Goal: Task Accomplishment & Management: Manage account settings

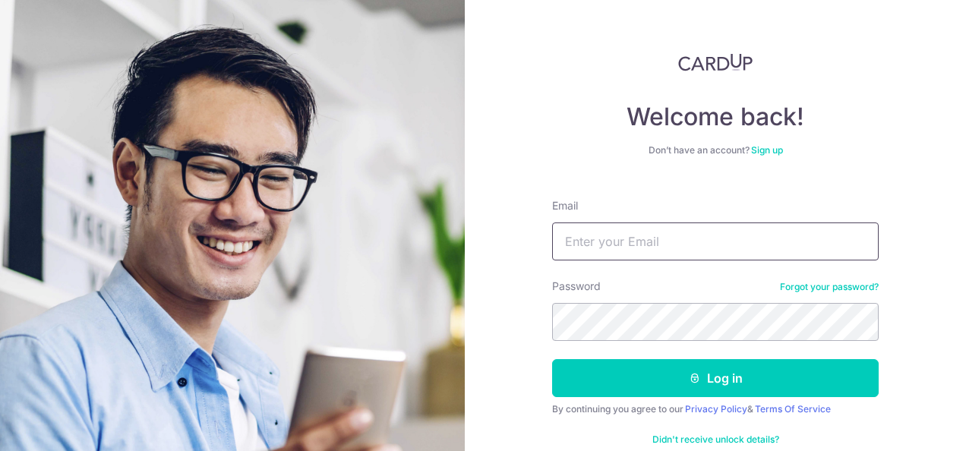
click at [695, 240] on input "Email" at bounding box center [715, 241] width 326 height 38
type input "[PERSON_NAME][EMAIL_ADDRESS][DOMAIN_NAME]"
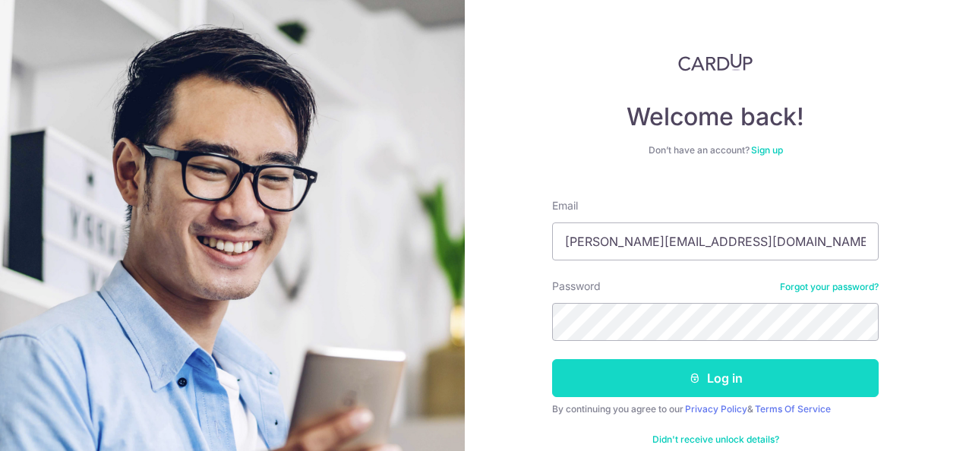
click at [671, 377] on button "Log in" at bounding box center [715, 378] width 326 height 38
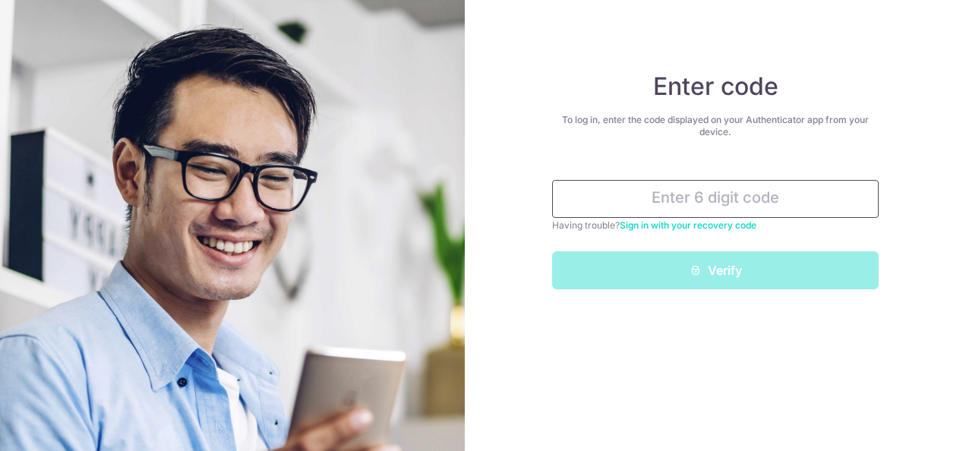
click at [701, 200] on input "text" at bounding box center [715, 199] width 326 height 38
type input "8"
click at [744, 203] on input "text" at bounding box center [715, 199] width 326 height 38
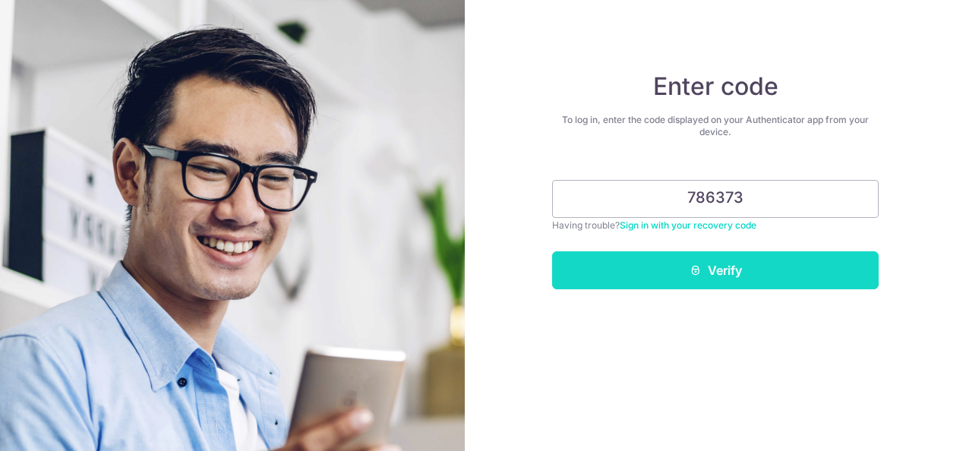
type input "786373"
click at [718, 272] on button "Verify" at bounding box center [715, 270] width 326 height 38
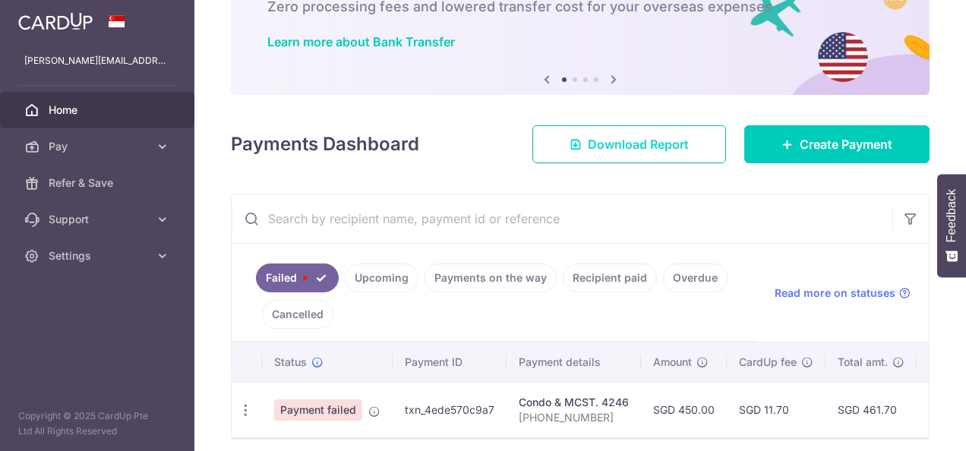
scroll to position [152, 0]
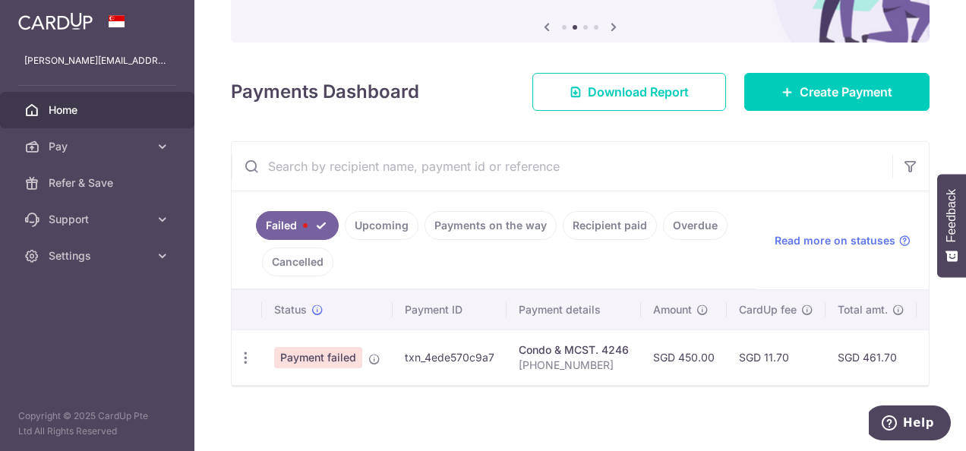
click at [300, 351] on span "Payment failed" at bounding box center [318, 357] width 88 height 21
click at [247, 355] on icon "button" at bounding box center [246, 358] width 16 height 16
click at [288, 393] on span "Update payment" at bounding box center [326, 399] width 103 height 18
radio input "true"
type input "450.00"
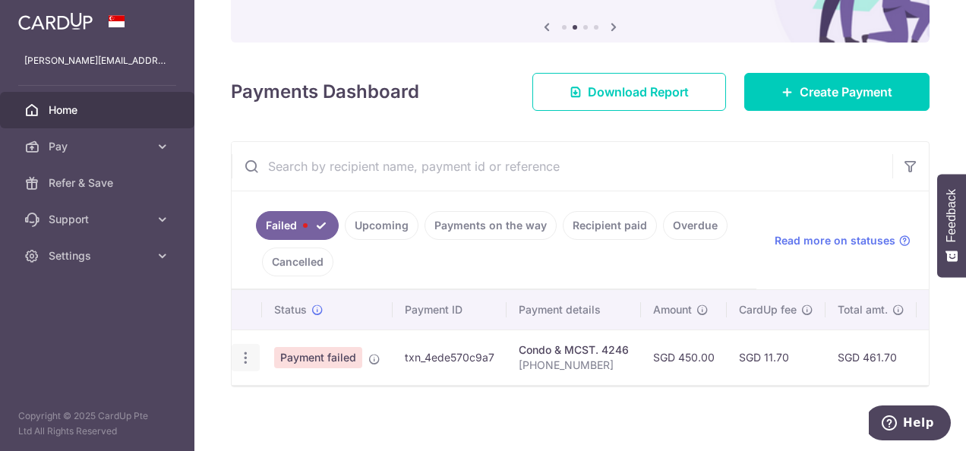
type input "[PHONE_NUMBER]"
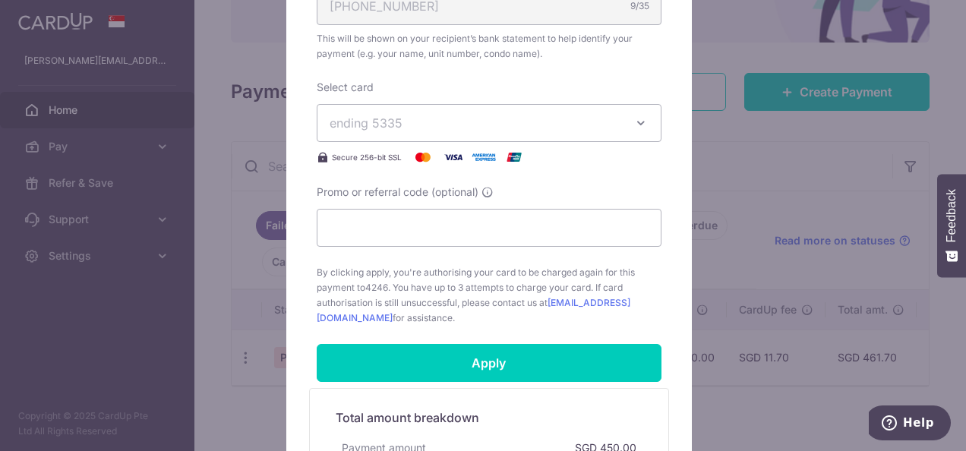
scroll to position [683, 0]
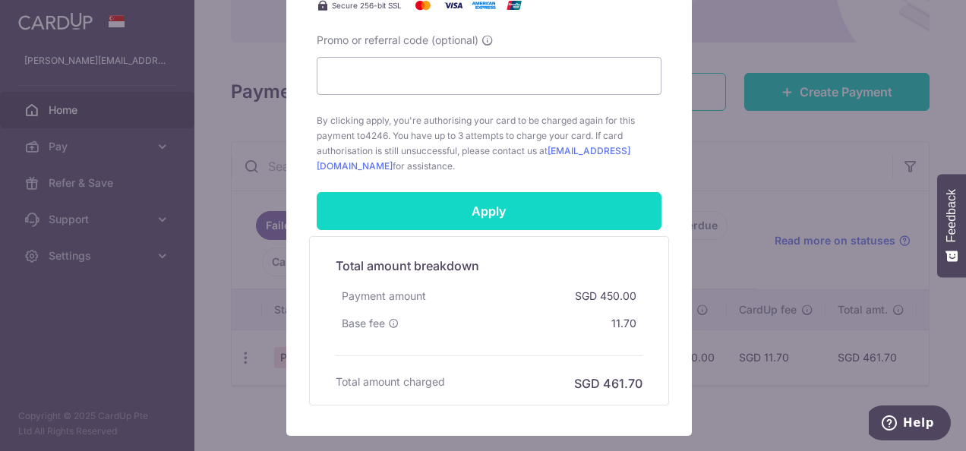
click at [490, 213] on input "Apply" at bounding box center [489, 211] width 345 height 38
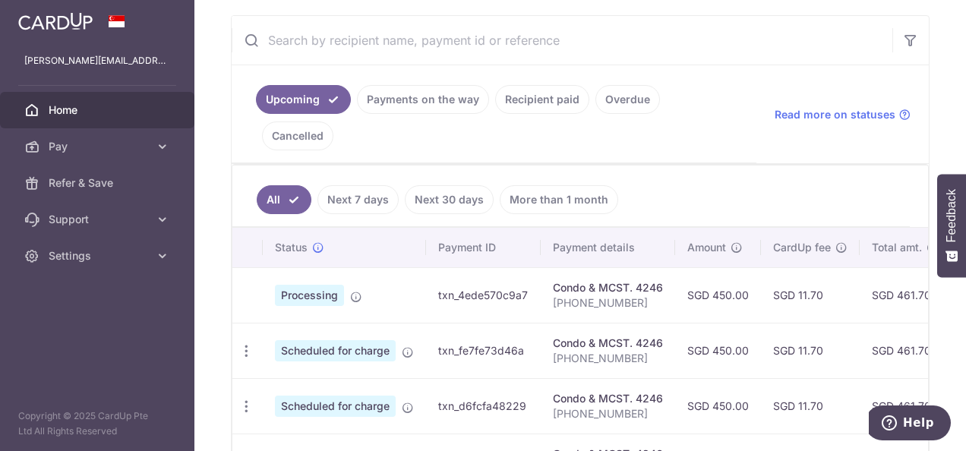
scroll to position [176, 0]
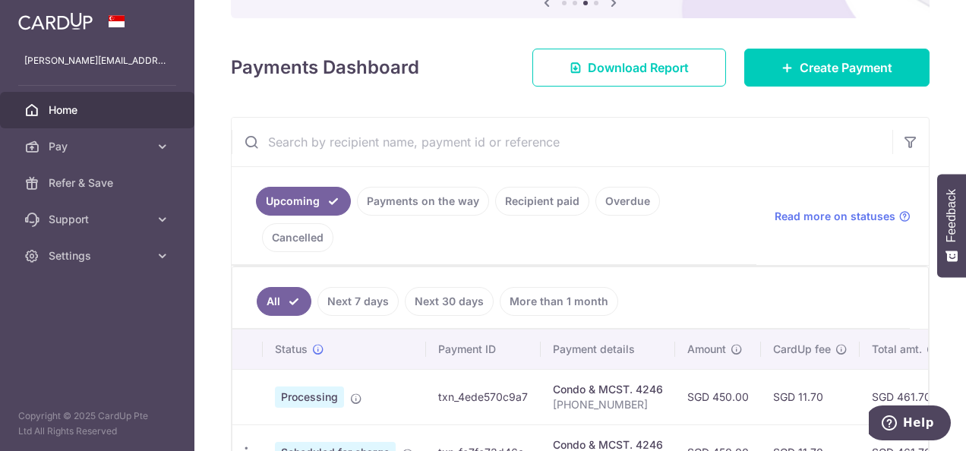
click at [537, 204] on link "Recipient paid" at bounding box center [542, 201] width 94 height 29
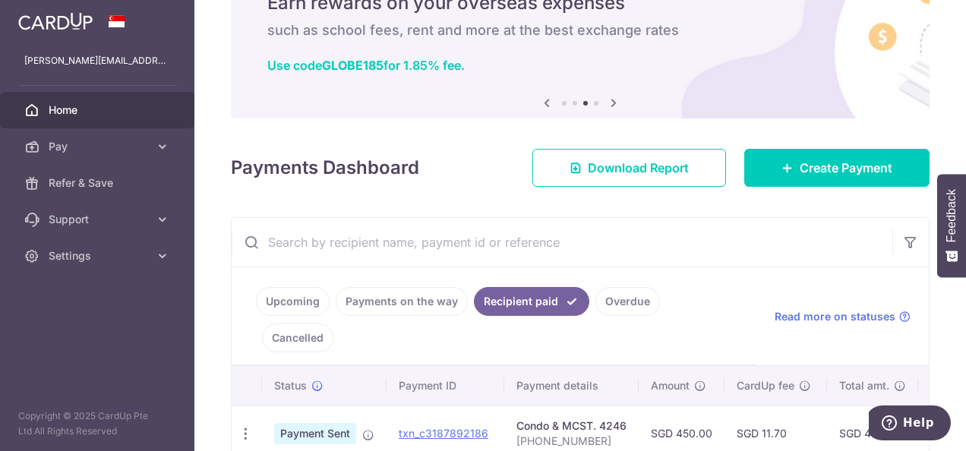
scroll to position [0, 0]
